Goal: Answer question/provide support: Share knowledge or assist other users

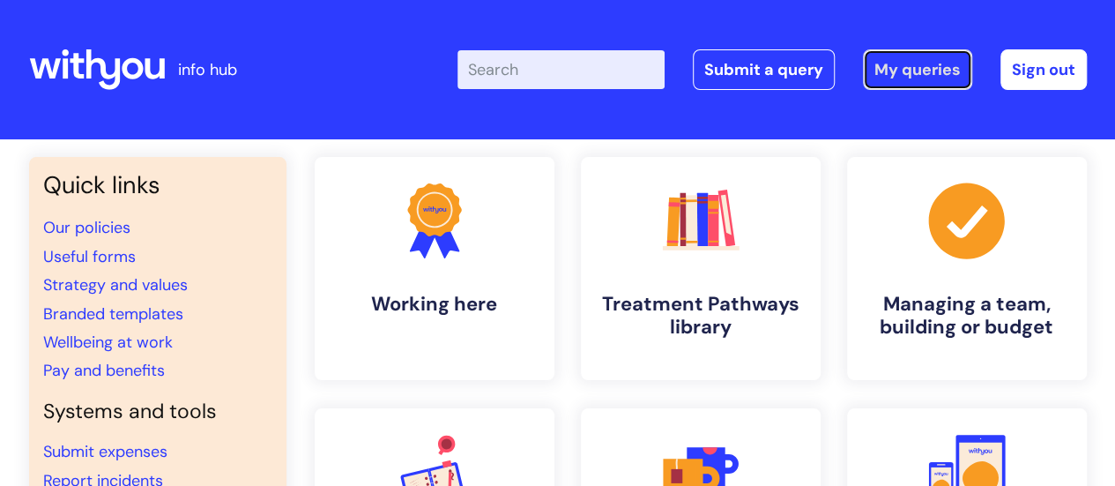
click at [931, 75] on link "My queries" at bounding box center [917, 69] width 109 height 41
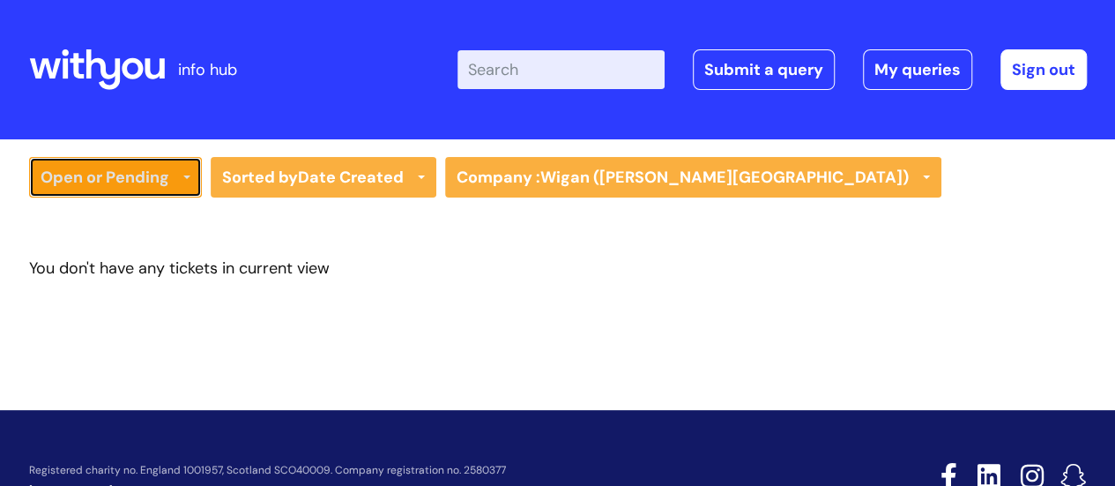
click at [164, 189] on link "Open or Pending" at bounding box center [115, 177] width 173 height 41
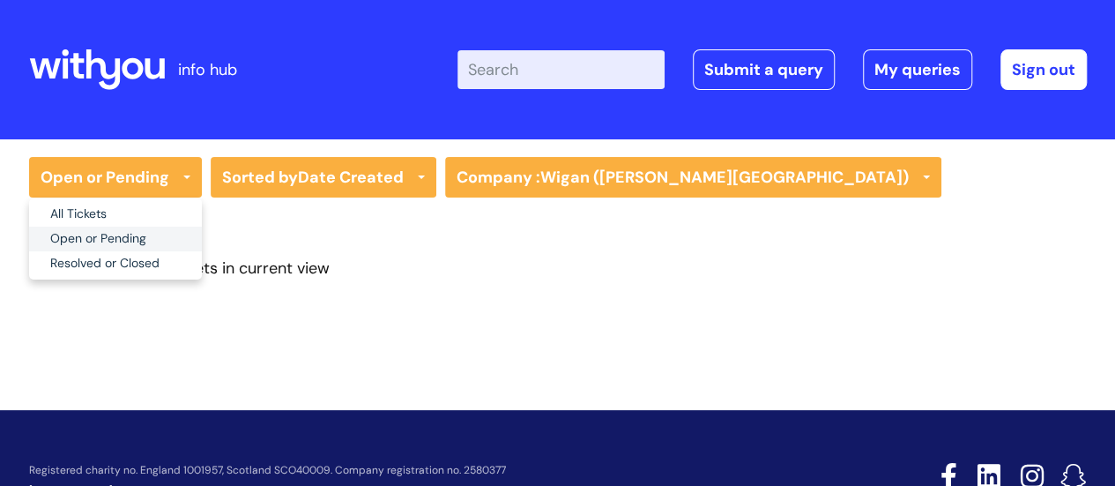
click at [81, 234] on link "Open or Pending" at bounding box center [115, 238] width 173 height 25
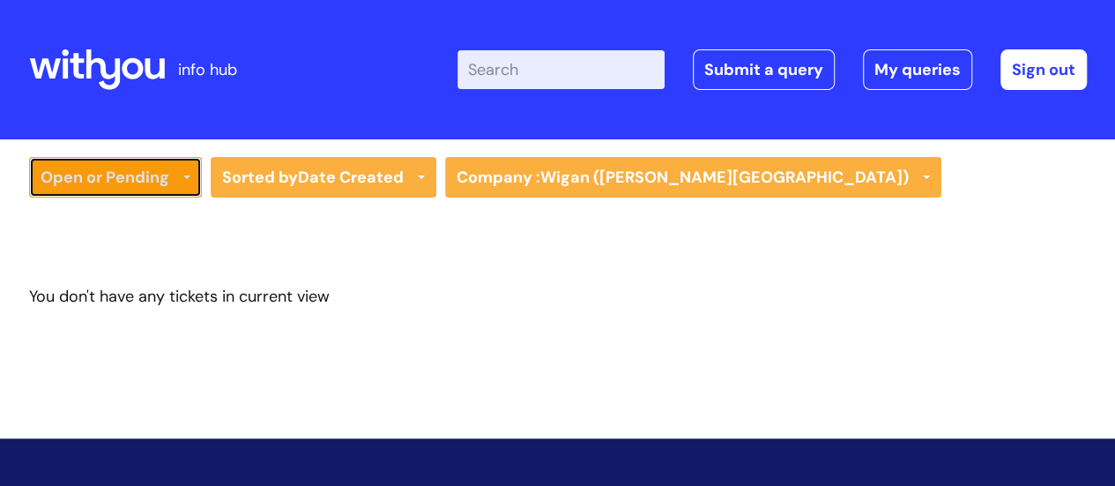
click at [186, 181] on icon at bounding box center [186, 178] width 7 height 7
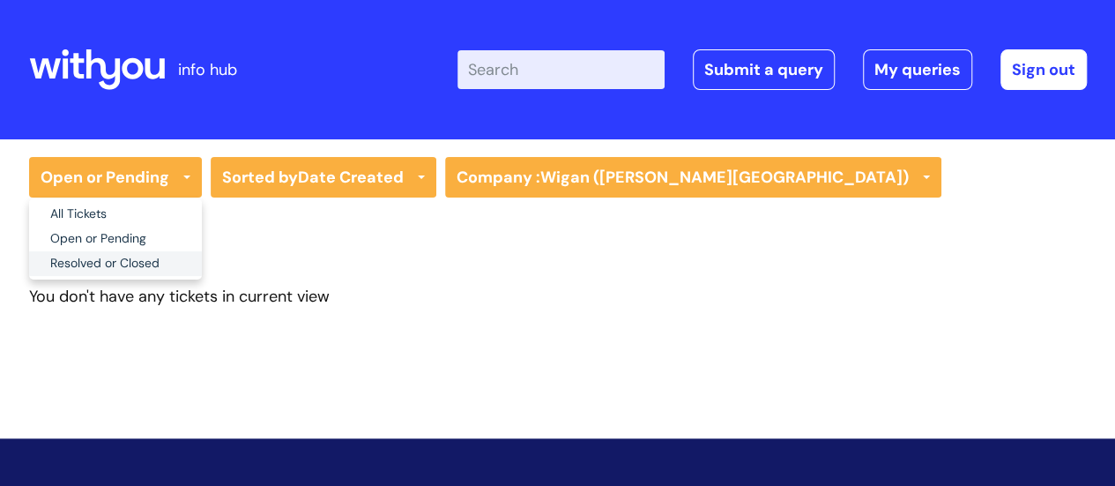
click at [107, 267] on link "Resolved or Closed" at bounding box center [115, 263] width 173 height 25
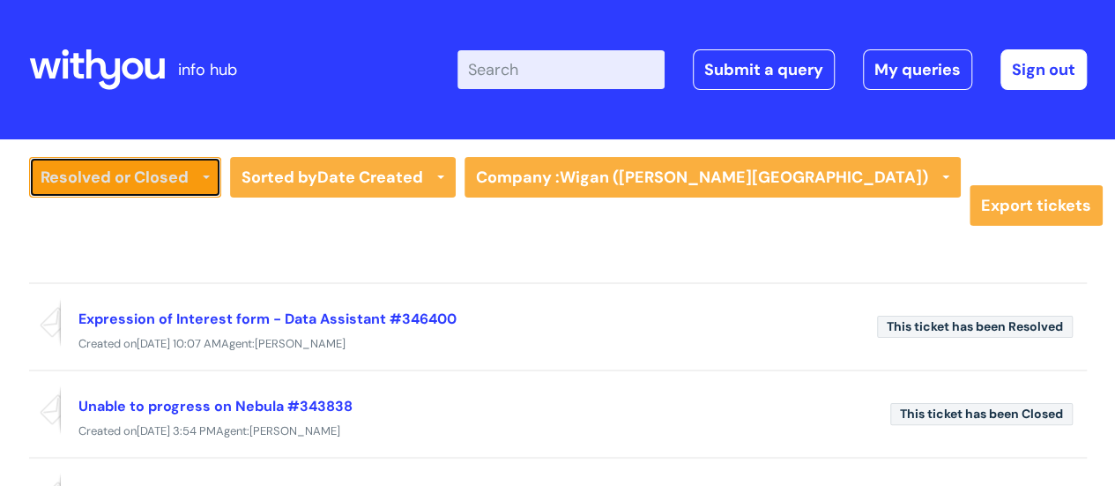
click at [125, 182] on link "Resolved or Closed" at bounding box center [125, 177] width 192 height 41
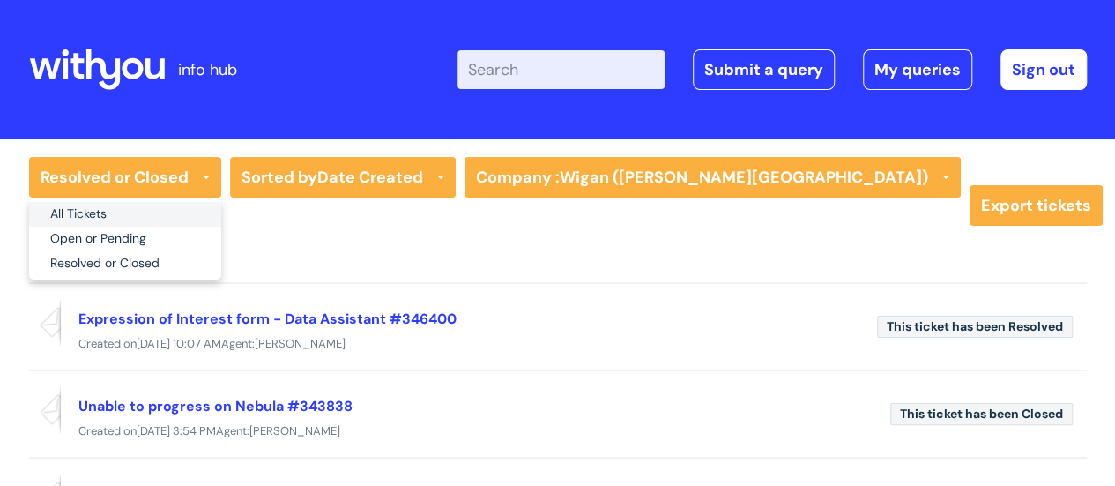
click at [95, 214] on link "All Tickets" at bounding box center [125, 214] width 192 height 25
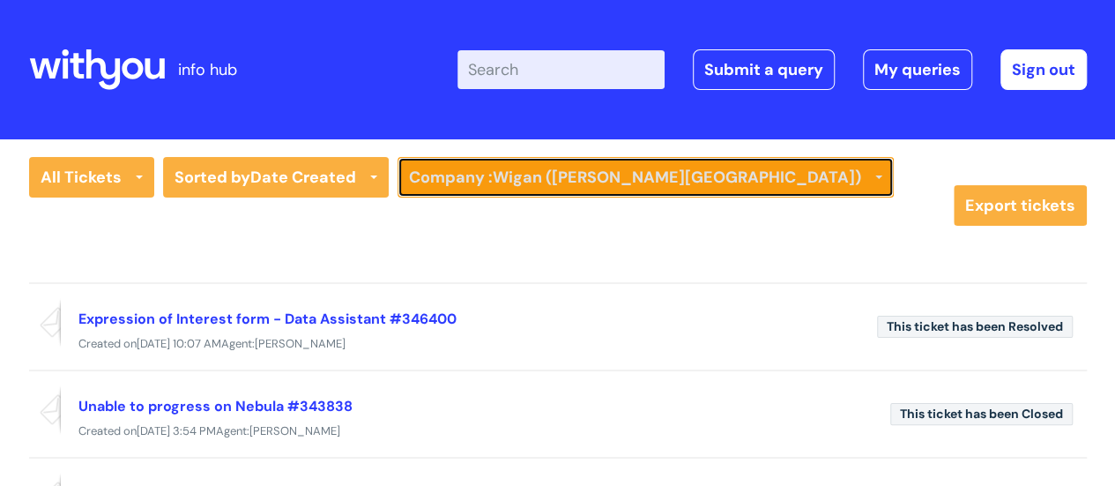
click at [471, 191] on link "Company : Wigan (Kennedy House)" at bounding box center [645, 177] width 496 height 41
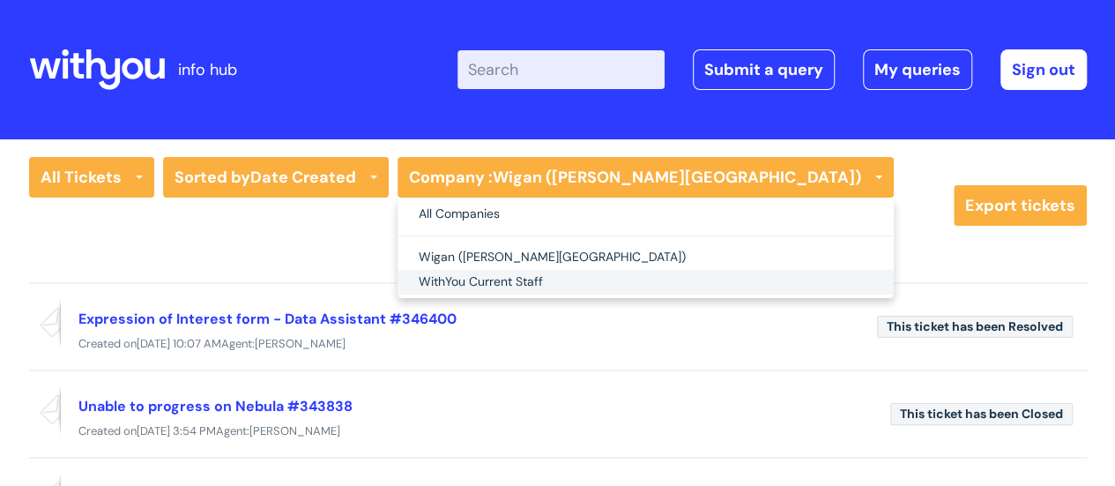
click at [459, 281] on link "WithYou Current Staff" at bounding box center [645, 282] width 496 height 25
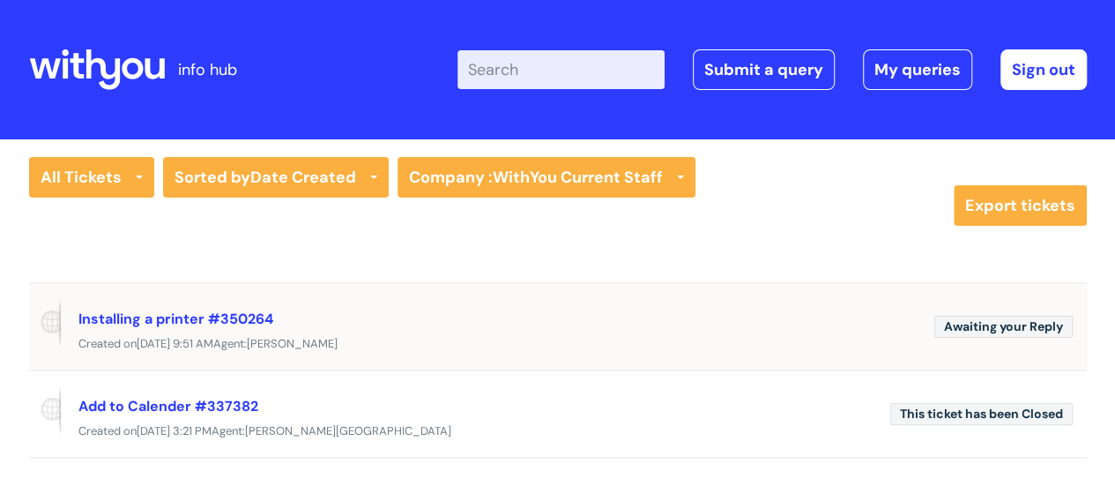
click at [548, 339] on div "Created on Wed, 17 Sep at 9:51 AM Agent: Christopher Hughes" at bounding box center [557, 344] width 1057 height 22
click at [976, 330] on span "Awaiting your Reply" at bounding box center [1003, 326] width 138 height 22
click at [414, 356] on div "Awaiting your Reply Installing a printer #350264 Created on Wed, 17 Sep at 9:51…" at bounding box center [557, 325] width 1057 height 87
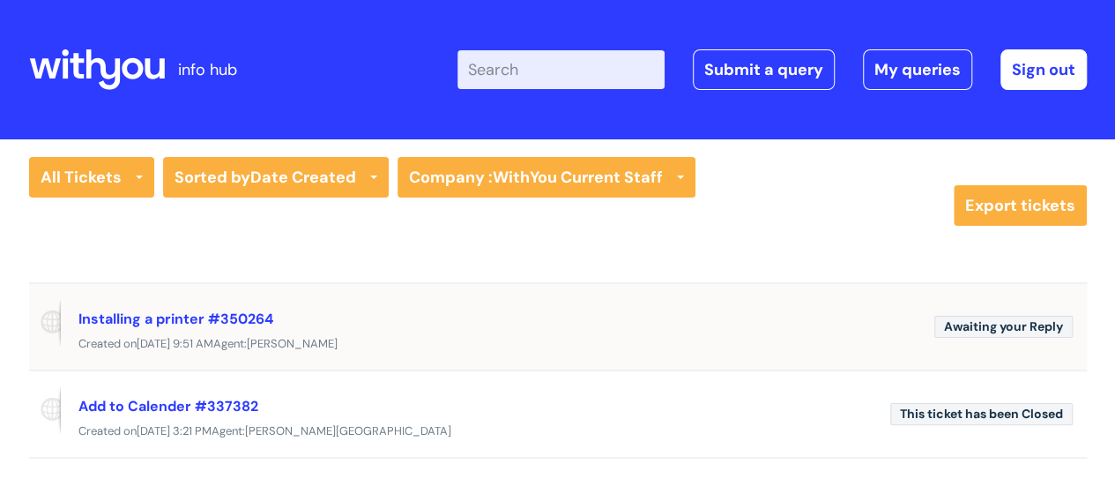
click at [414, 356] on div "Awaiting your Reply Installing a printer #350264 Created on Wed, 17 Sep at 9:51…" at bounding box center [557, 325] width 1057 height 87
click at [413, 324] on div "Installing a printer #350264" at bounding box center [499, 318] width 842 height 28
click at [708, 335] on div "Created on Wed, 17 Sep at 9:51 AM Agent: Christopher Hughes" at bounding box center [557, 344] width 1057 height 22
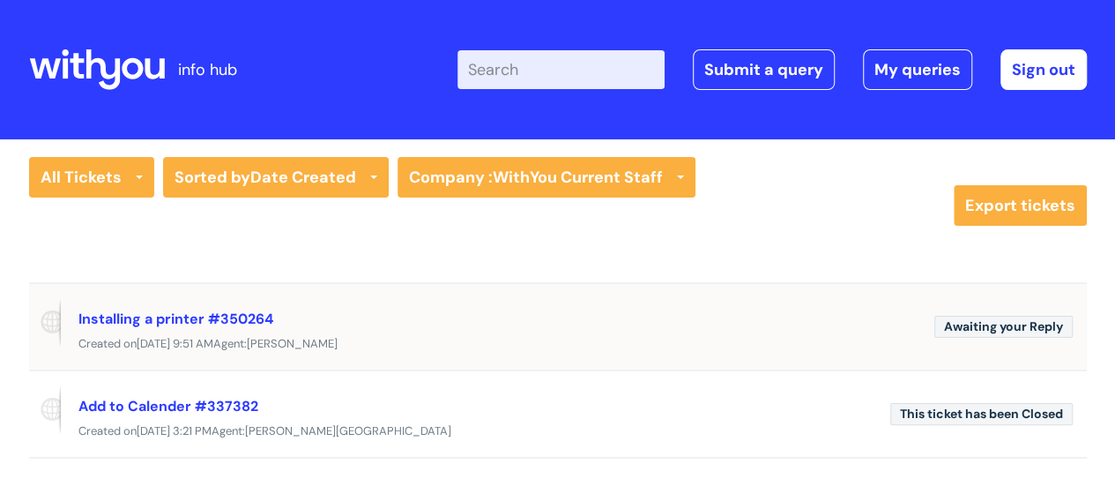
click at [708, 335] on div "Created on Wed, 17 Sep at 9:51 AM Agent: Christopher Hughes" at bounding box center [557, 344] width 1057 height 22
click at [44, 324] on span at bounding box center [45, 322] width 32 height 49
click at [148, 322] on link "Installing a printer #350264" at bounding box center [175, 318] width 195 height 19
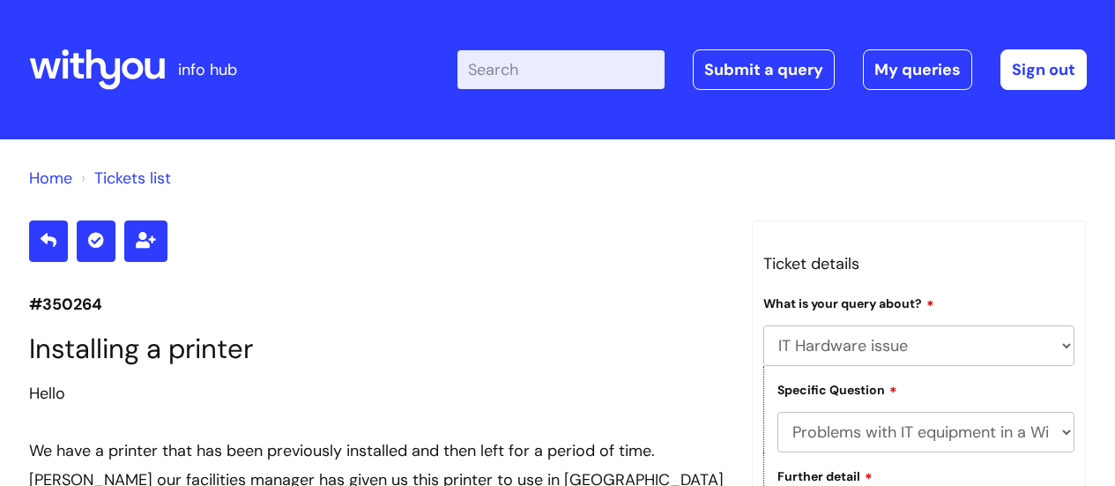
select select "IT Hardware issue"
select select "Problems with IT equipment in a With You office"
select select "Something else"
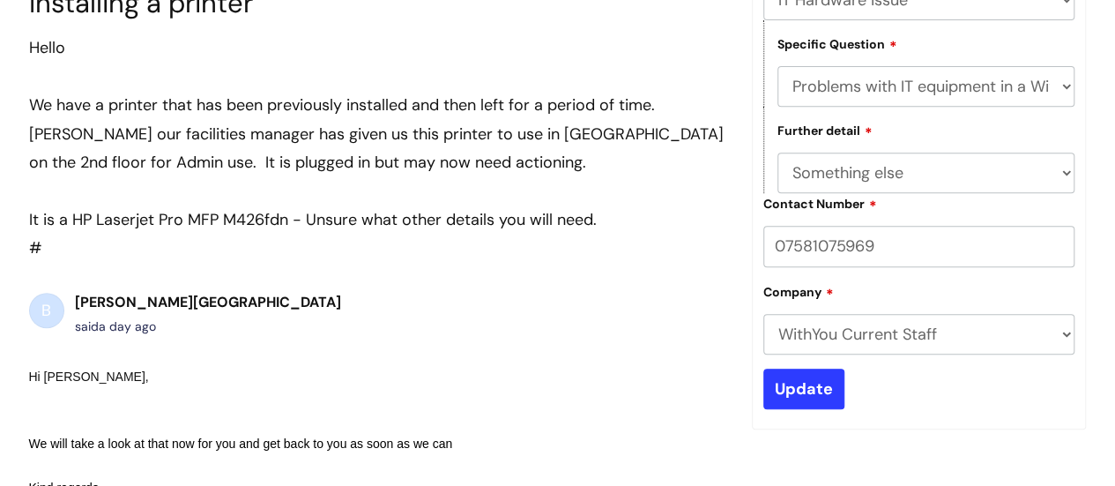
scroll to position [117, 0]
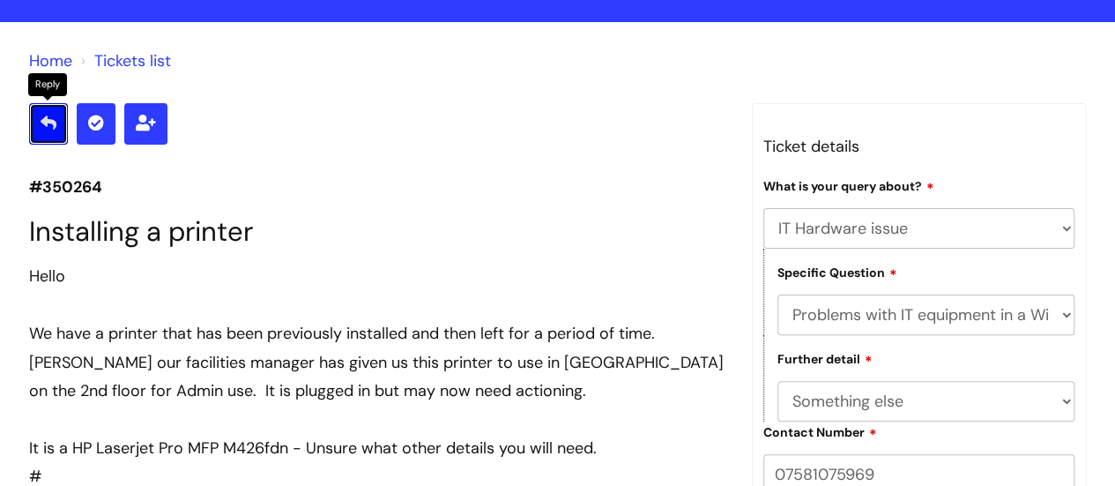
click at [41, 122] on icon at bounding box center [49, 123] width 16 height 16
